Goal: Transaction & Acquisition: Purchase product/service

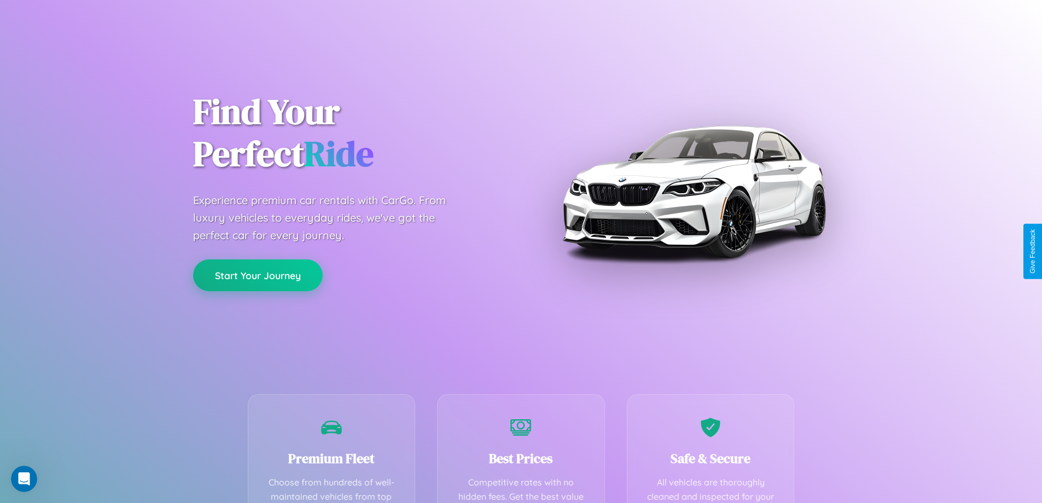
click at [258, 275] on button "Start Your Journey" at bounding box center [258, 275] width 130 height 32
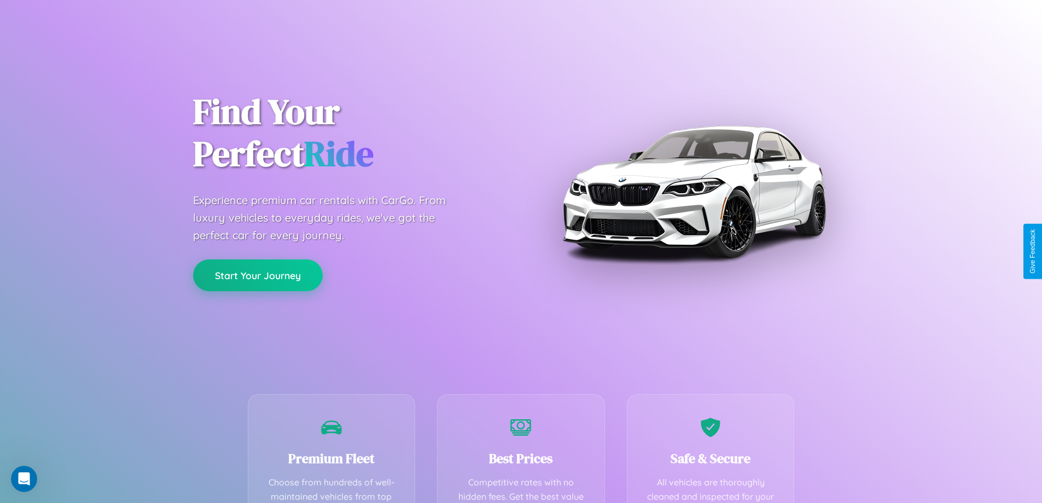
click at [258, 275] on button "Start Your Journey" at bounding box center [258, 275] width 130 height 32
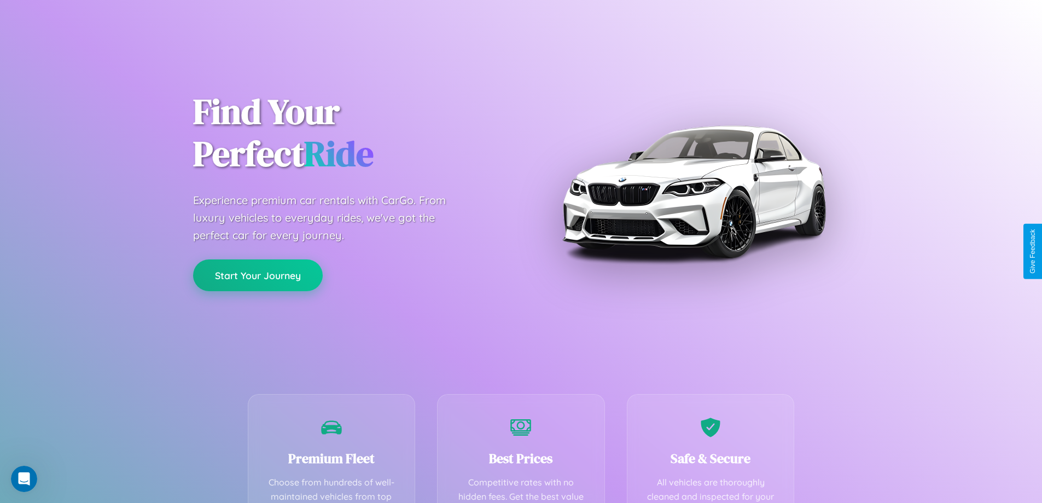
click at [258, 275] on button "Start Your Journey" at bounding box center [258, 275] width 130 height 32
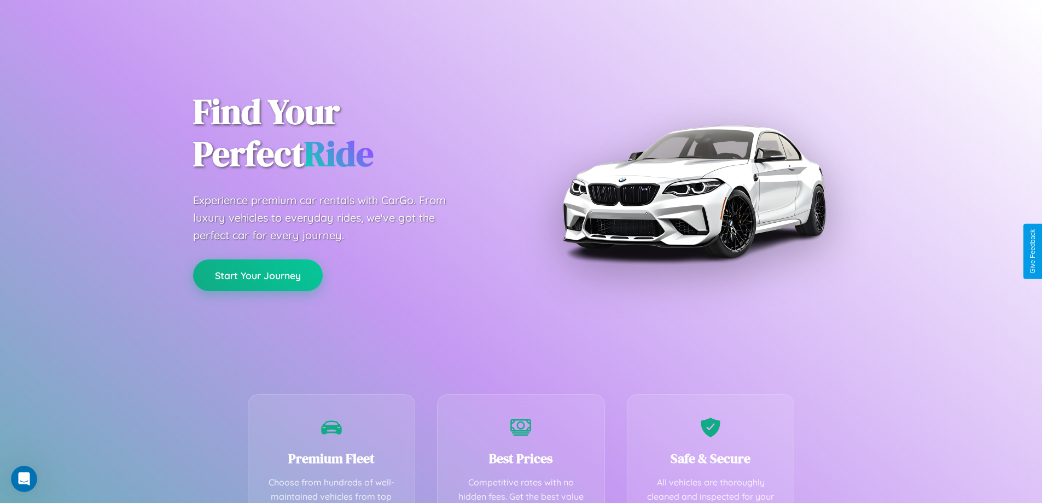
click at [258, 275] on button "Start Your Journey" at bounding box center [258, 275] width 130 height 32
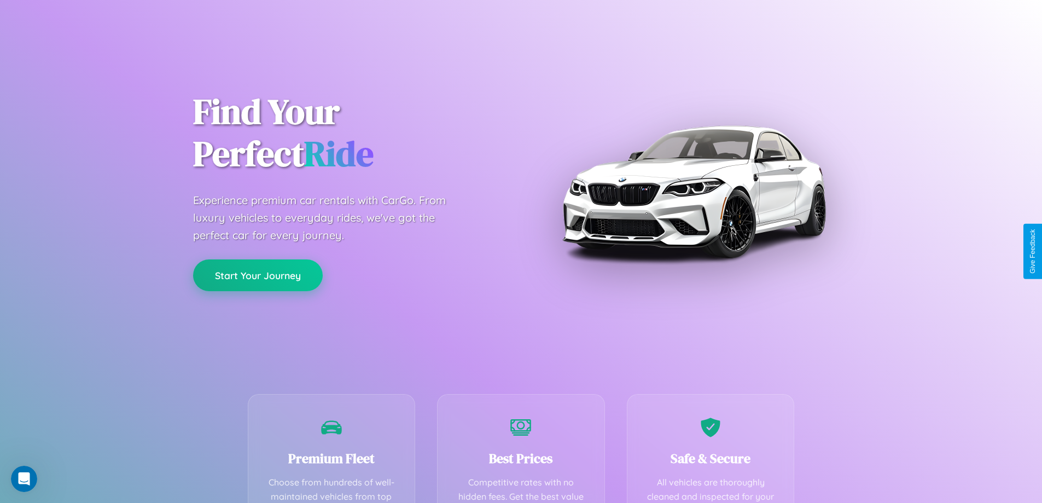
click at [258, 275] on button "Start Your Journey" at bounding box center [258, 275] width 130 height 32
